Goal: Task Accomplishment & Management: Use online tool/utility

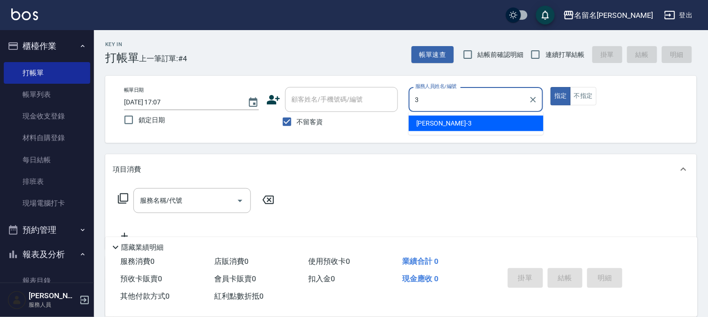
type input "李宛真-3"
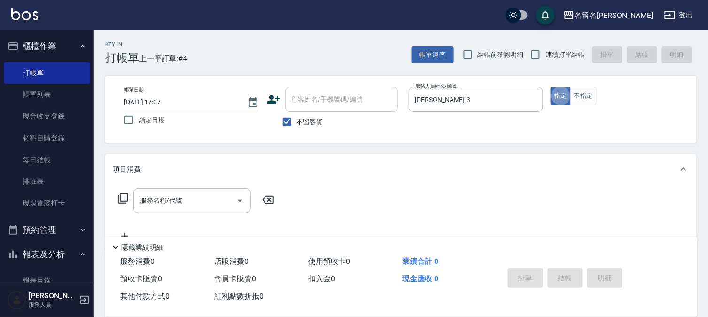
type button "true"
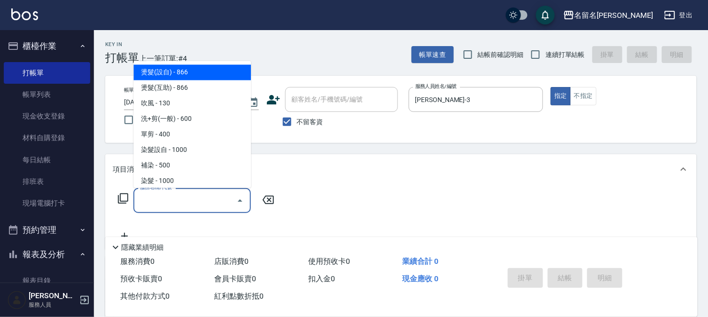
click at [226, 194] on input "服務名稱/代號" at bounding box center [185, 200] width 95 height 16
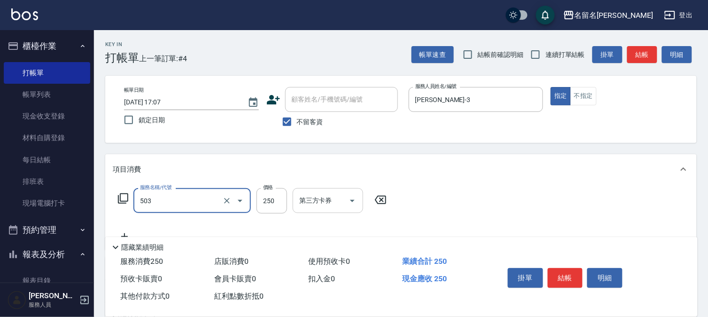
type input "指定洗髮(503)"
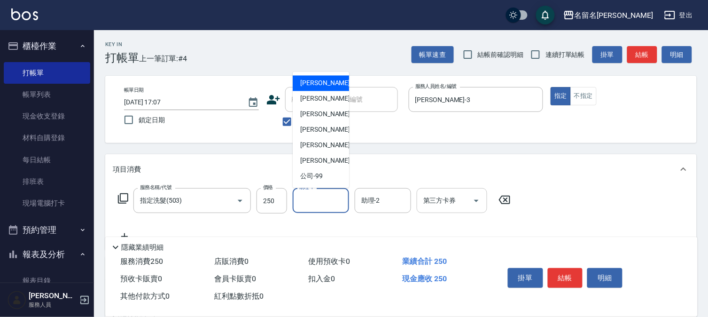
click at [317, 196] on input "助理-1" at bounding box center [321, 200] width 48 height 16
click at [304, 97] on span "李宛真 -3" at bounding box center [327, 99] width 55 height 10
type input "李宛真-3"
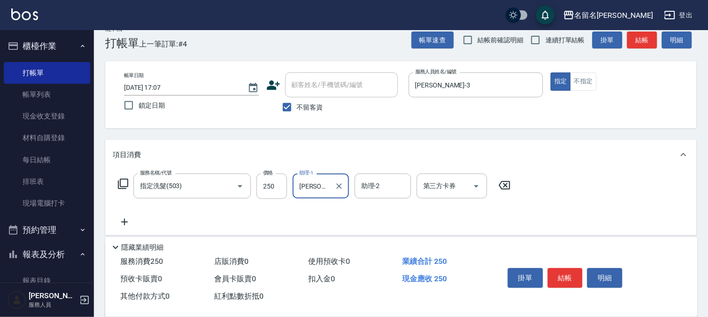
scroll to position [119, 0]
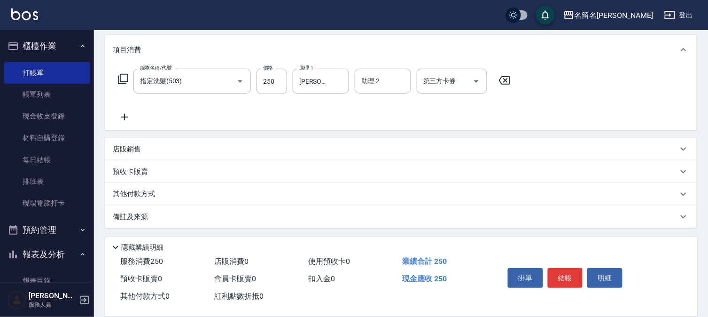
drag, startPoint x: 122, startPoint y: 117, endPoint x: 130, endPoint y: 116, distance: 8.0
click at [130, 116] on icon at bounding box center [124, 116] width 23 height 11
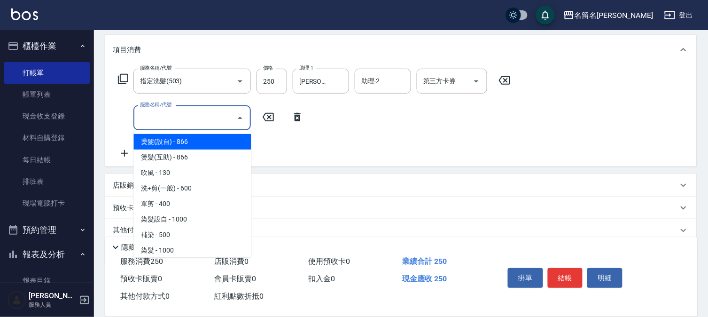
click at [162, 119] on input "服務名稱/代號" at bounding box center [185, 117] width 95 height 16
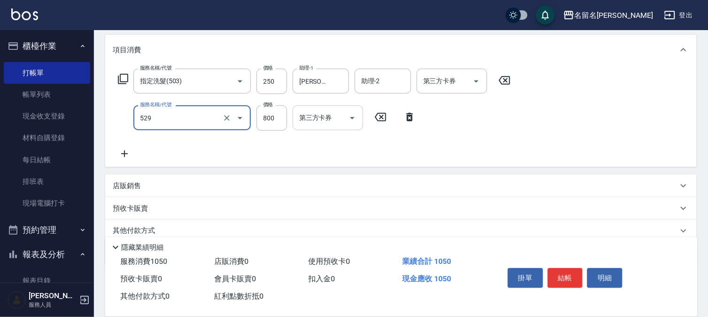
type input "頭皮養護C(529)"
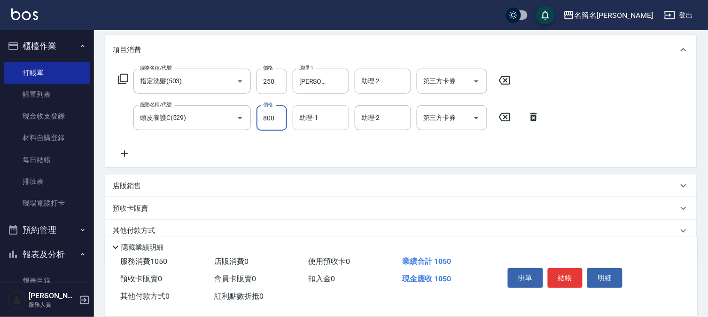
drag, startPoint x: 337, startPoint y: 120, endPoint x: 335, endPoint y: 128, distance: 8.9
click at [335, 127] on div "助理-1" at bounding box center [321, 117] width 56 height 25
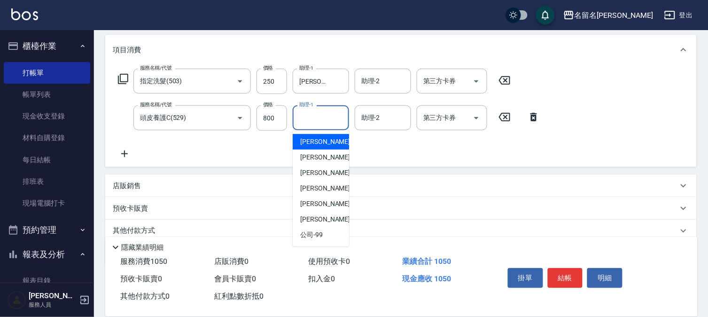
drag, startPoint x: 323, startPoint y: 120, endPoint x: 317, endPoint y: 149, distance: 29.9
click at [323, 125] on input "助理-1" at bounding box center [321, 117] width 48 height 16
click at [317, 149] on div "李宛真 -3" at bounding box center [321, 157] width 56 height 16
type input "李宛真-3"
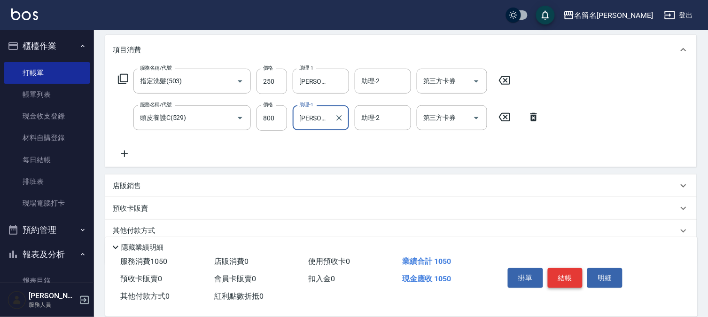
click at [553, 268] on button "結帳" at bounding box center [565, 278] width 35 height 20
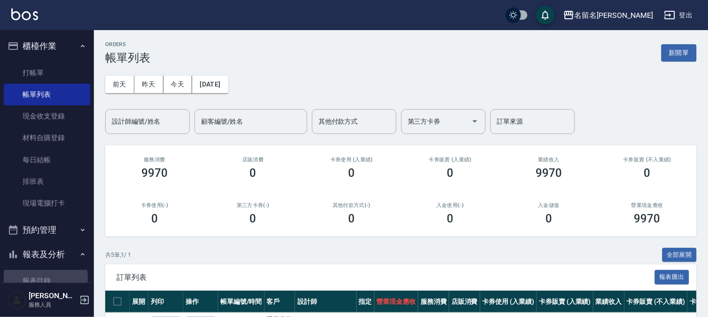
drag, startPoint x: 33, startPoint y: 278, endPoint x: 38, endPoint y: 267, distance: 12.4
click at [32, 278] on link "報表目錄" at bounding box center [47, 281] width 86 height 22
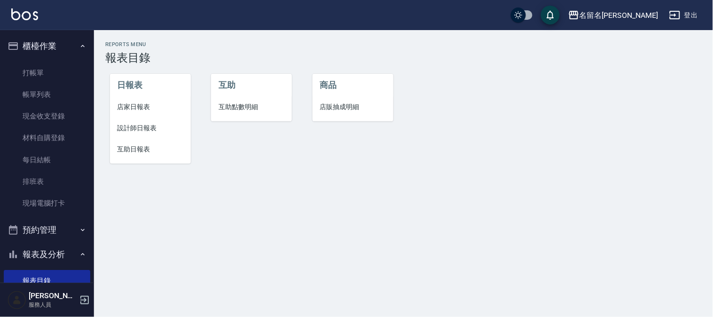
click at [138, 126] on span "設計師日報表" at bounding box center [150, 128] width 66 height 10
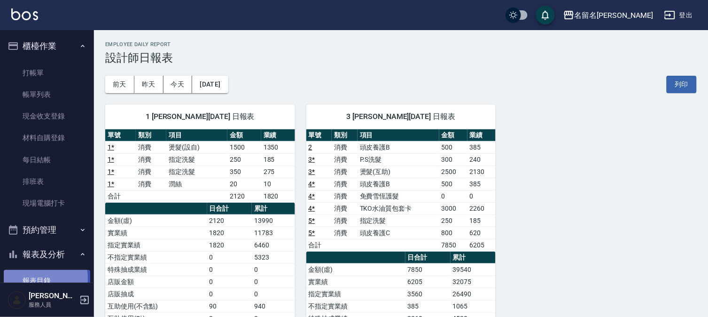
click at [34, 278] on link "報表目錄" at bounding box center [47, 281] width 86 height 22
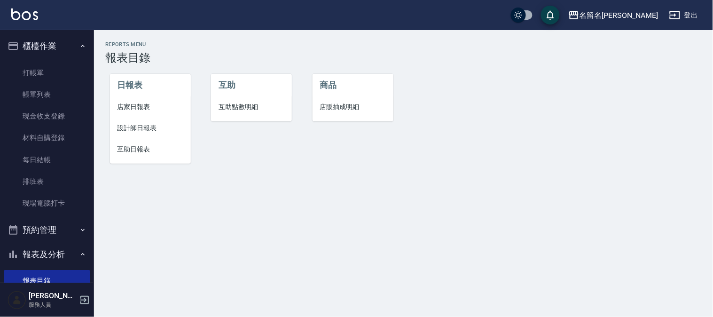
click at [135, 147] on span "互助日報表" at bounding box center [150, 149] width 66 height 10
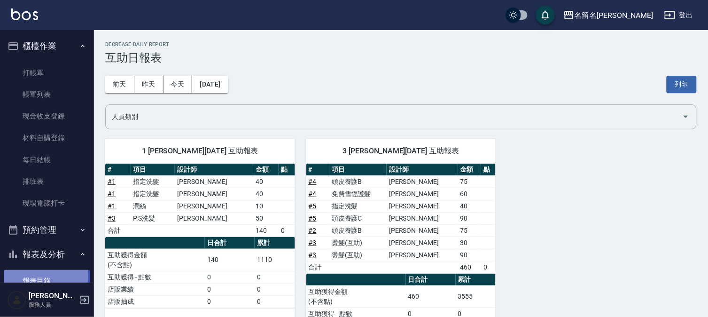
click at [33, 276] on link "報表目錄" at bounding box center [47, 281] width 86 height 22
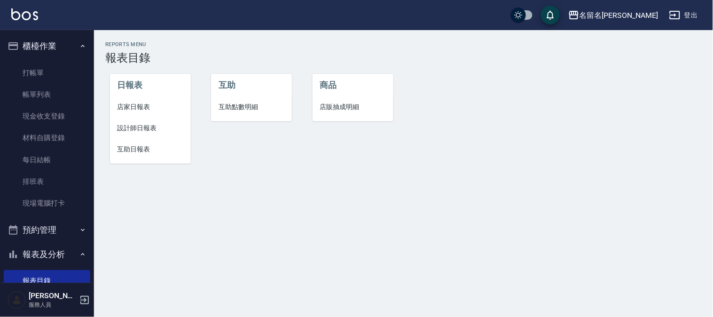
click at [142, 130] on span "設計師日報表" at bounding box center [150, 128] width 66 height 10
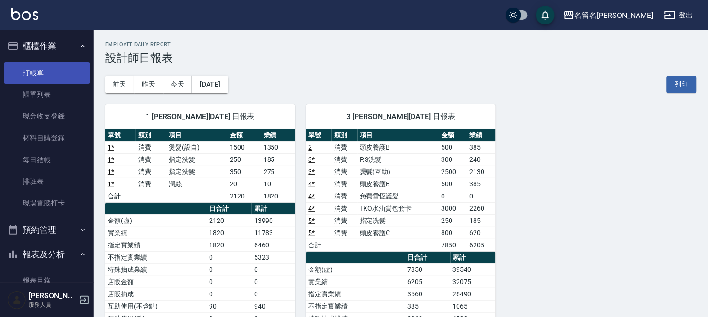
click at [39, 69] on link "打帳單" at bounding box center [47, 73] width 86 height 22
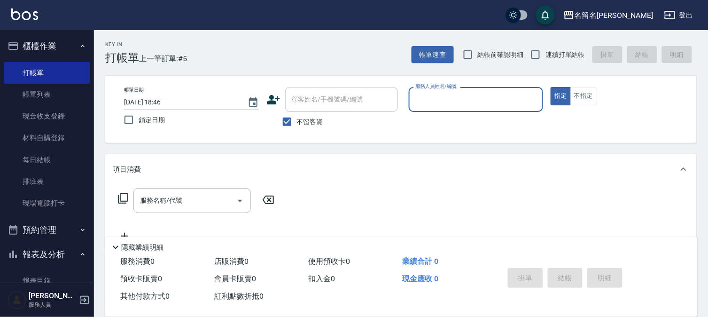
click at [432, 102] on input "服務人員姓名/編號" at bounding box center [476, 99] width 126 height 16
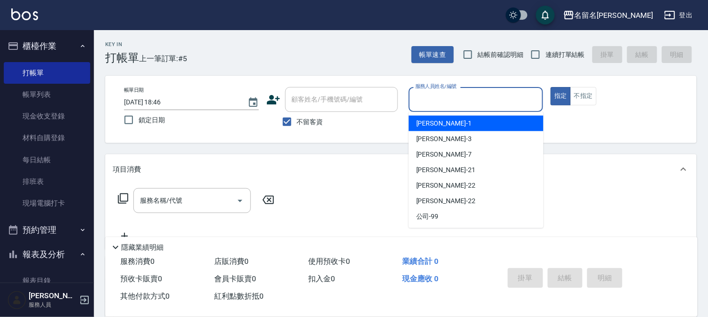
click at [428, 117] on div "鄭文鎧 -1" at bounding box center [476, 124] width 135 height 16
type input "鄭文鎧-1"
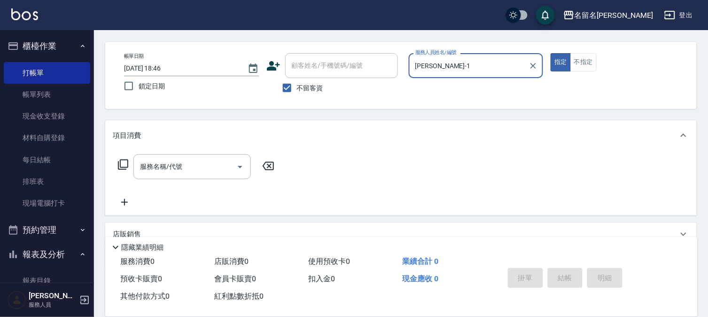
scroll to position [52, 0]
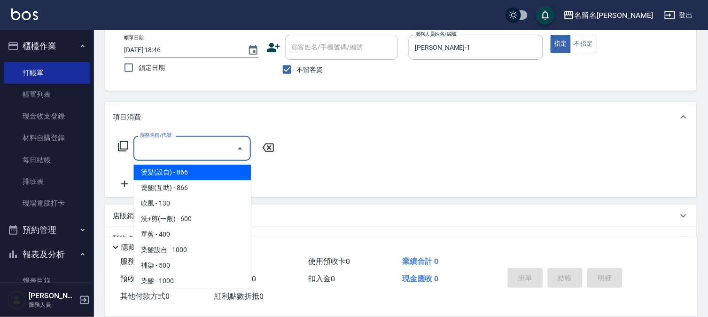
click at [138, 146] on input "服務名稱/代號" at bounding box center [185, 148] width 95 height 16
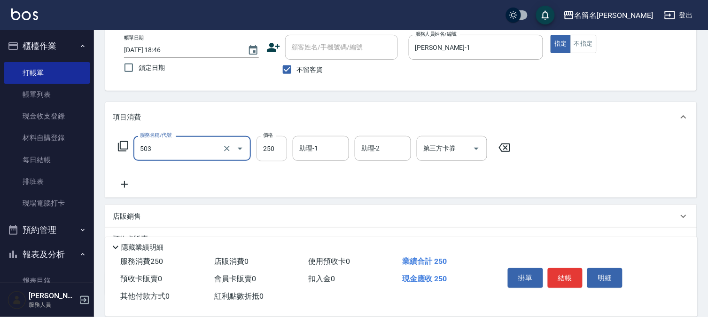
type input "指定洗髮(503)"
click at [280, 143] on input "250" at bounding box center [272, 148] width 31 height 25
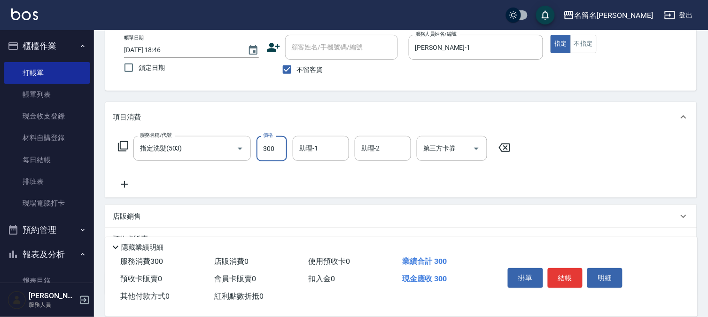
type input "300"
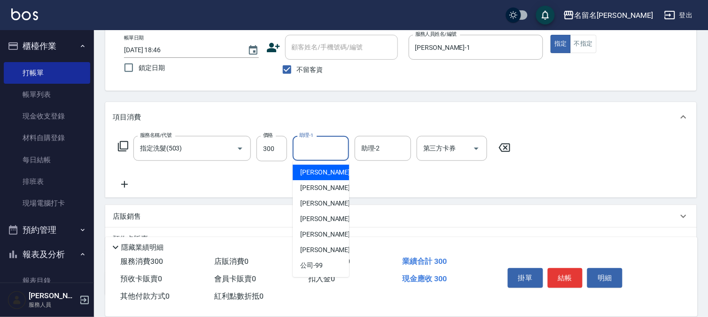
click at [324, 150] on input "助理-1" at bounding box center [321, 148] width 48 height 16
click at [329, 172] on div "鄭文鎧 -1" at bounding box center [321, 172] width 56 height 16
type input "鄭文鎧-1"
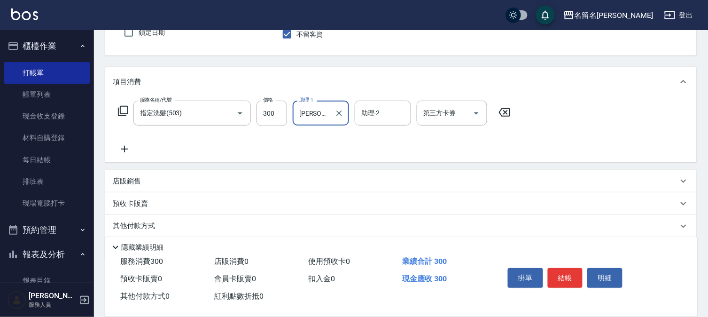
scroll to position [119, 0]
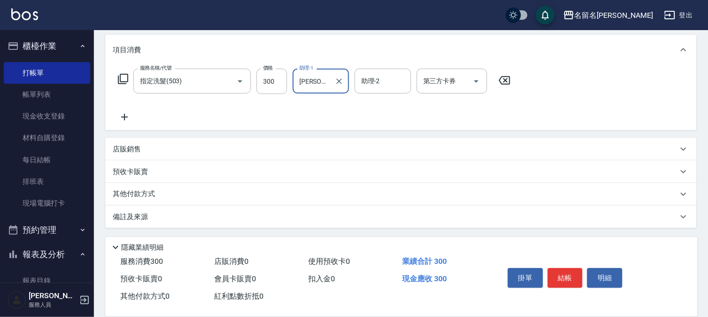
click at [125, 120] on icon at bounding box center [124, 116] width 23 height 11
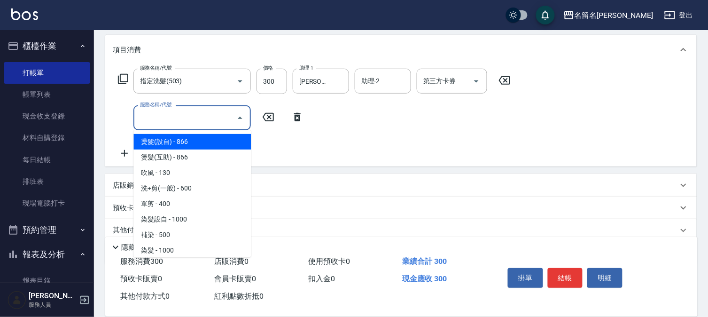
click at [175, 120] on input "服務名稱/代號" at bounding box center [185, 117] width 95 height 16
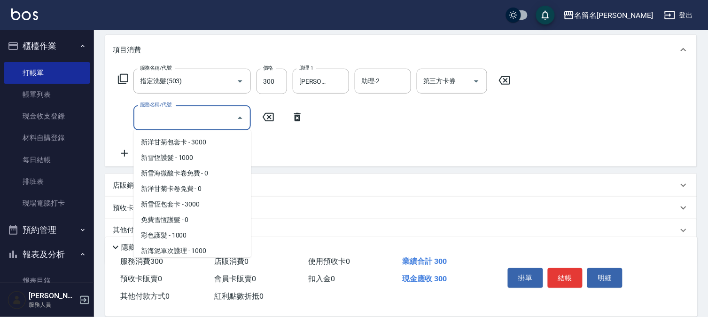
scroll to position [574, 0]
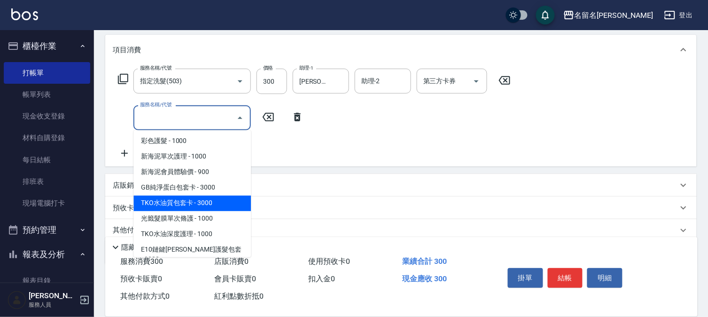
click at [198, 202] on span "TKO水油質包套卡 - 3000" at bounding box center [191, 203] width 117 height 16
type input "TKO水油質包套卡(620)"
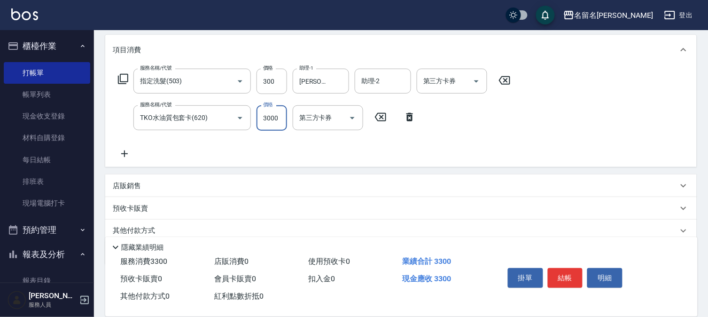
click at [273, 115] on input "3000" at bounding box center [272, 117] width 31 height 25
type input "3200"
click at [561, 270] on button "結帳" at bounding box center [565, 278] width 35 height 20
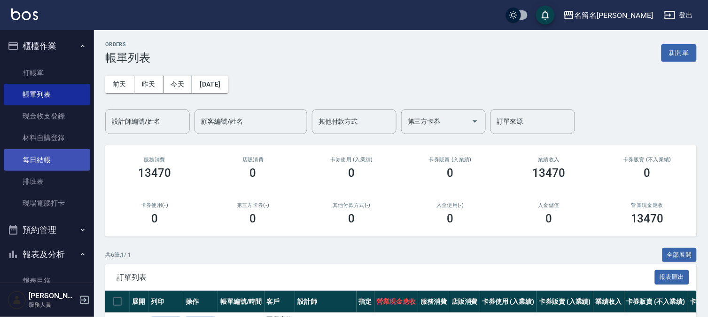
click at [60, 162] on link "每日結帳" at bounding box center [47, 160] width 86 height 22
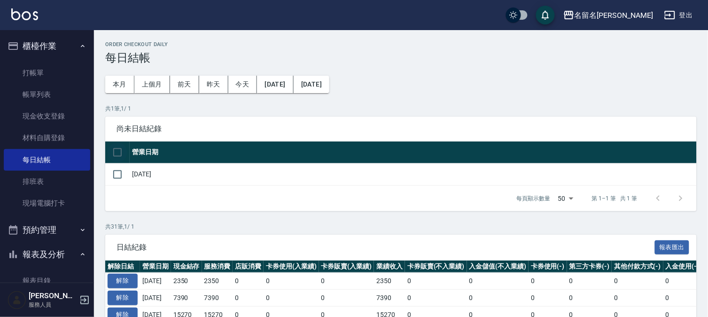
click at [113, 151] on input "checkbox" at bounding box center [118, 152] width 20 height 20
checkbox input "true"
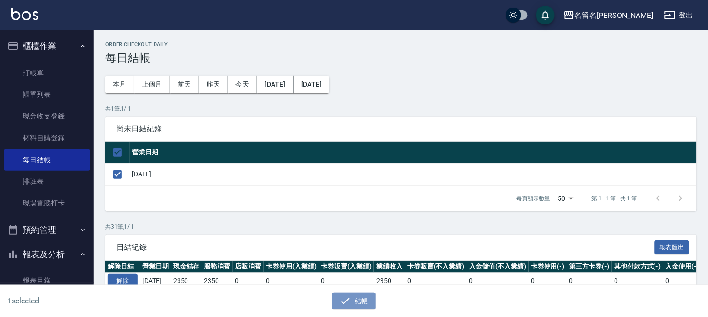
drag, startPoint x: 354, startPoint y: 296, endPoint x: 354, endPoint y: 290, distance: 6.1
click at [354, 294] on button "結帳" at bounding box center [354, 300] width 44 height 17
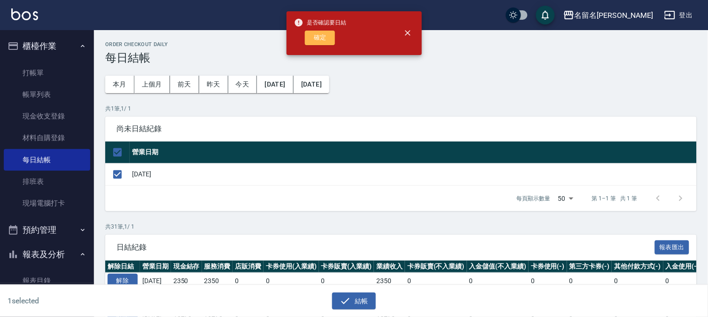
click at [316, 35] on button "確定" at bounding box center [320, 38] width 30 height 15
checkbox input "false"
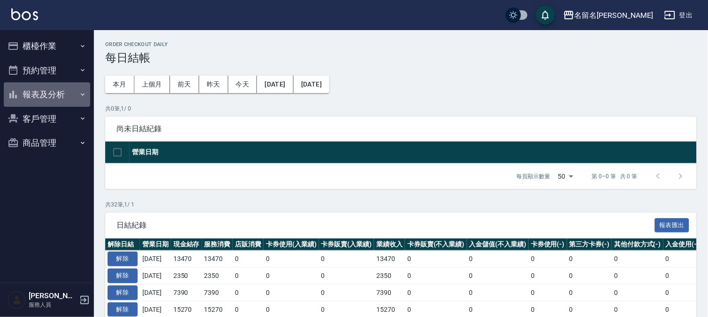
click at [60, 89] on button "報表及分析" at bounding box center [47, 94] width 86 height 24
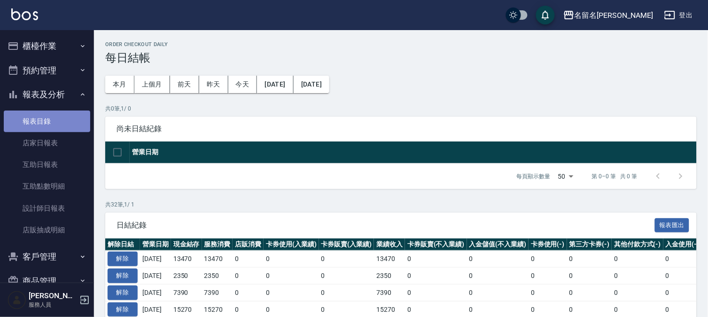
click at [51, 122] on link "報表目錄" at bounding box center [47, 121] width 86 height 22
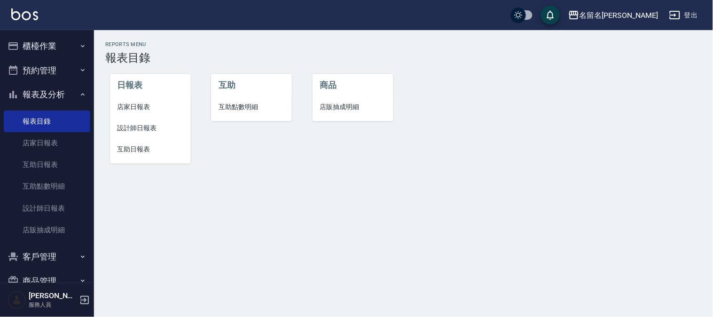
click at [129, 104] on span "店家日報表" at bounding box center [150, 107] width 66 height 10
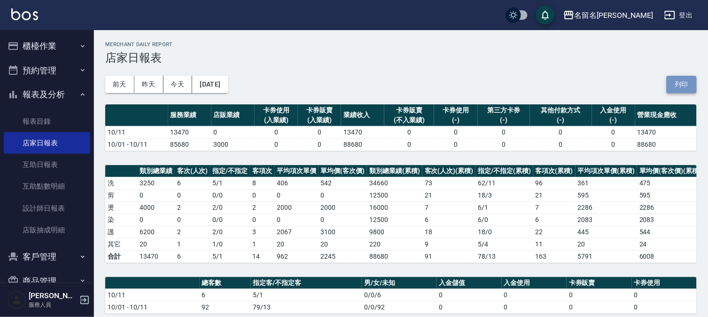
click at [683, 78] on button "列印" at bounding box center [682, 84] width 30 height 17
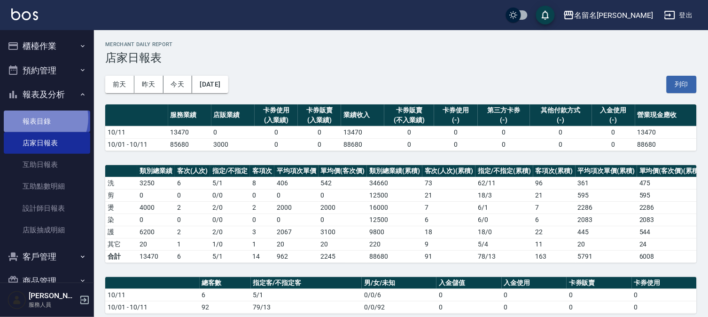
click at [41, 117] on link "報表目錄" at bounding box center [47, 121] width 86 height 22
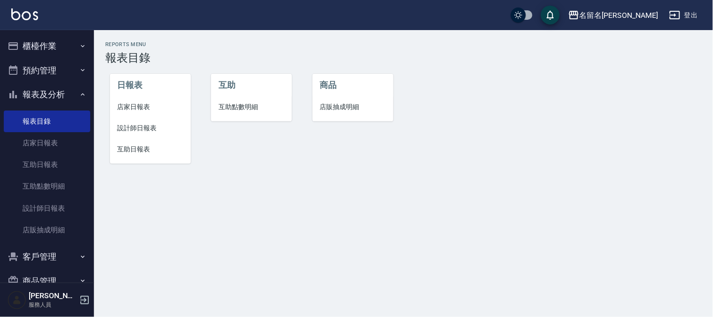
click at [132, 122] on li "設計師日報表" at bounding box center [150, 127] width 81 height 21
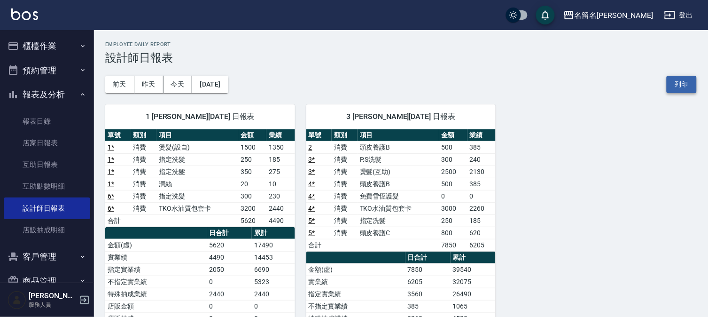
drag, startPoint x: 679, startPoint y: 80, endPoint x: 553, endPoint y: 280, distance: 235.9
click at [679, 81] on button "列印" at bounding box center [682, 84] width 30 height 17
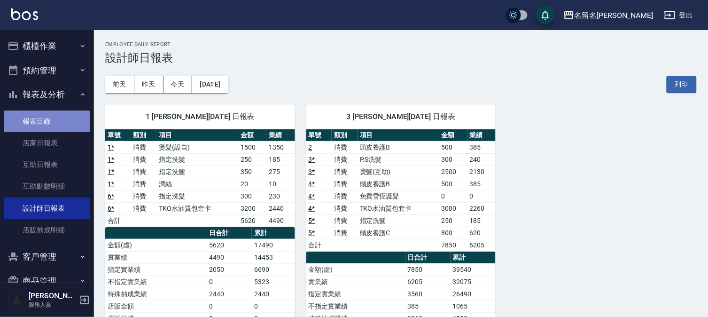
click at [59, 119] on link "報表目錄" at bounding box center [47, 121] width 86 height 22
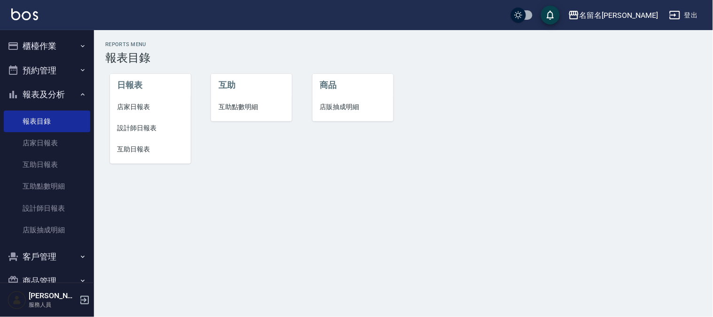
click at [121, 146] on span "互助日報表" at bounding box center [150, 149] width 66 height 10
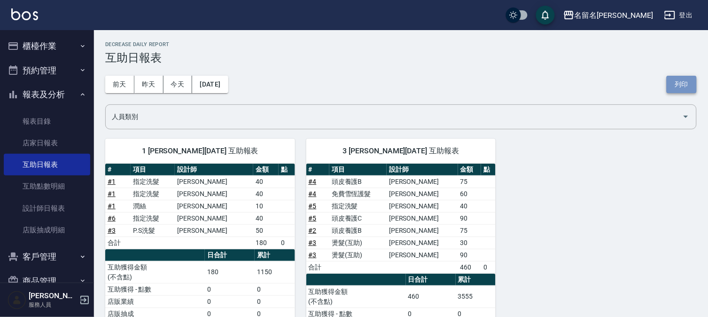
click at [675, 86] on button "列印" at bounding box center [682, 84] width 30 height 17
